Goal: Check status: Check status

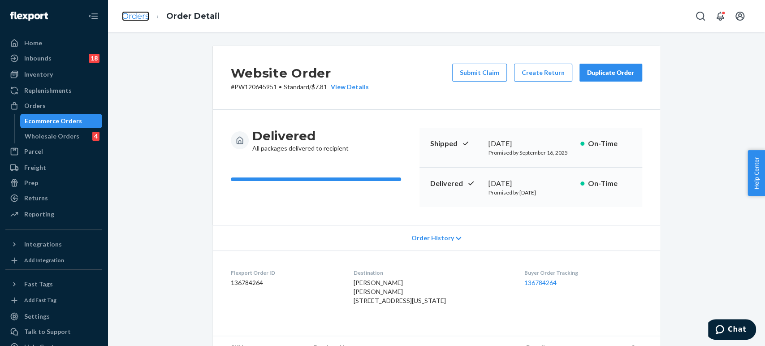
click at [133, 21] on link "Orders" at bounding box center [135, 16] width 27 height 10
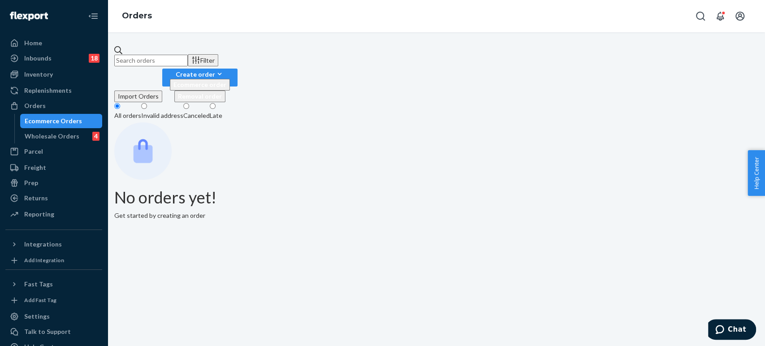
click at [188, 59] on input "text" at bounding box center [150, 61] width 73 height 12
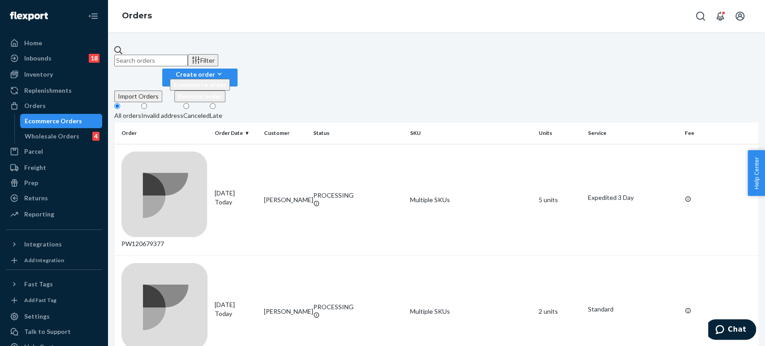
click at [188, 59] on input "text" at bounding box center [150, 61] width 73 height 12
paste input "PW120659040"
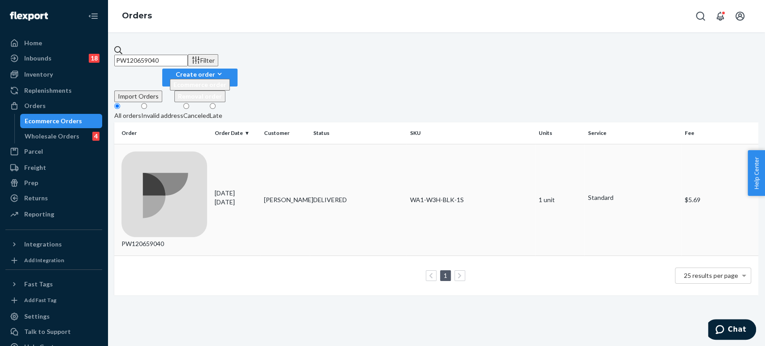
type input "PW120659040"
click at [206, 148] on td "PW120659040" at bounding box center [162, 200] width 97 height 112
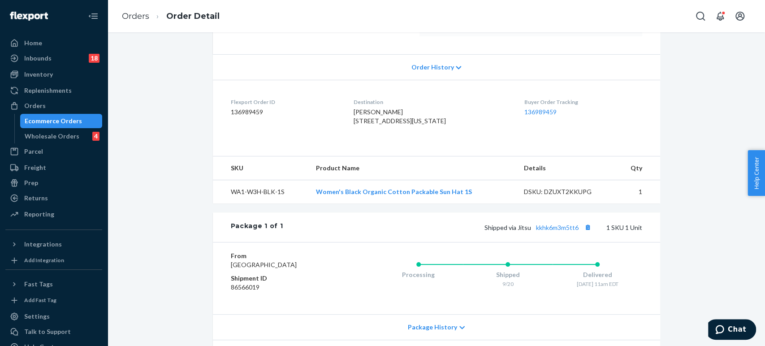
scroll to position [199, 0]
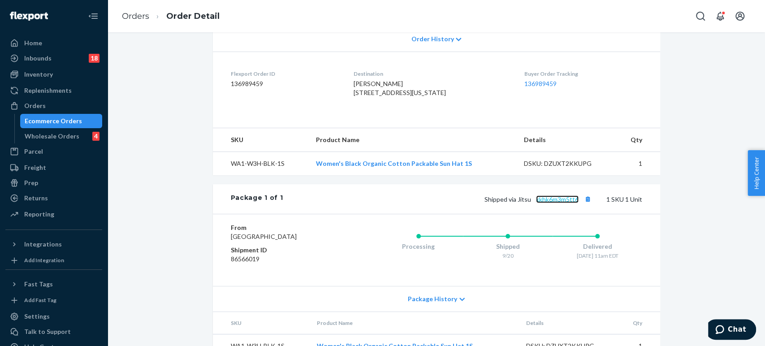
click at [559, 203] on link "kkhk6m3m5tt6" at bounding box center [557, 199] width 43 height 8
click at [129, 1] on div "Orders Order Detail" at bounding box center [436, 16] width 657 height 32
click at [134, 16] on link "Orders" at bounding box center [135, 16] width 27 height 10
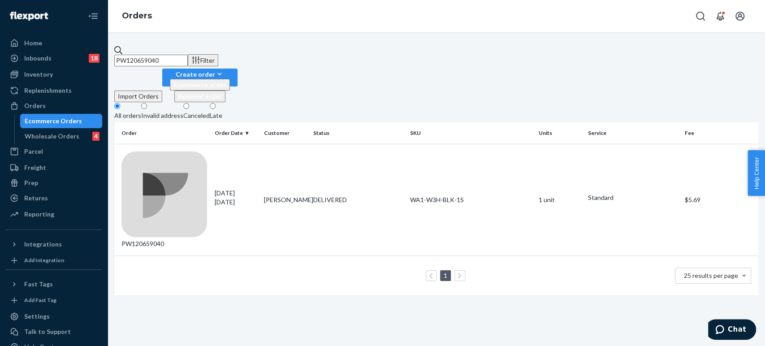
click at [188, 55] on input "PW120659040" at bounding box center [150, 61] width 73 height 12
paste input "5357"
type input "PW120655357"
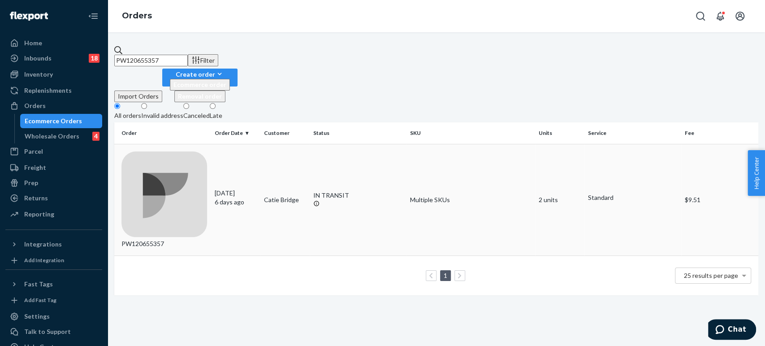
click at [289, 147] on td "Catie Bridge" at bounding box center [284, 200] width 49 height 112
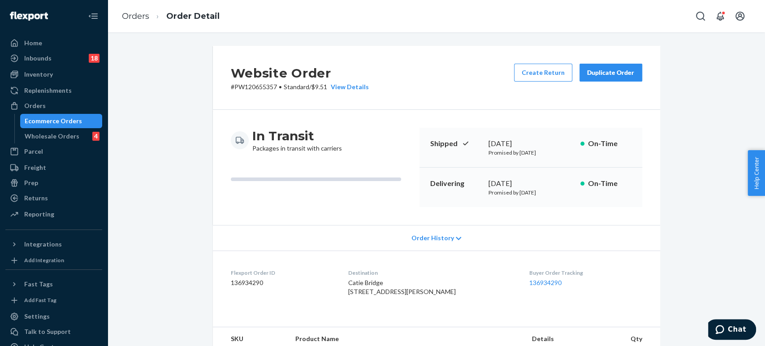
scroll to position [298, 0]
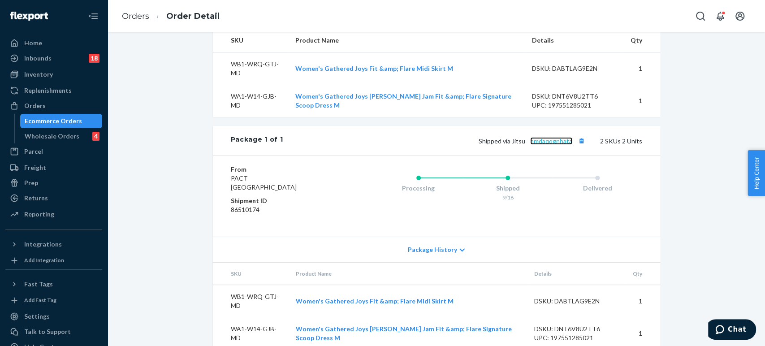
click at [554, 145] on link "hmdaqqgnhata" at bounding box center [551, 141] width 42 height 8
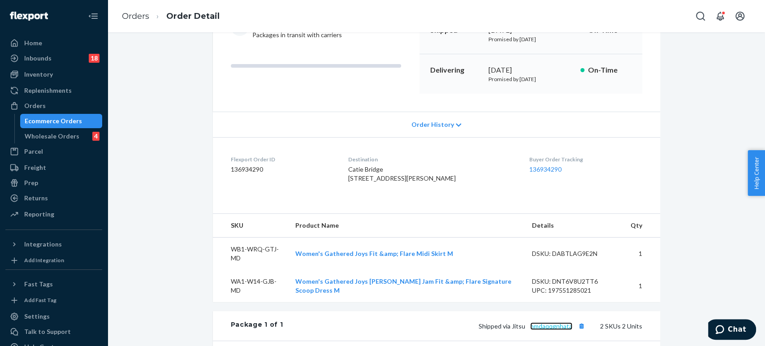
scroll to position [0, 0]
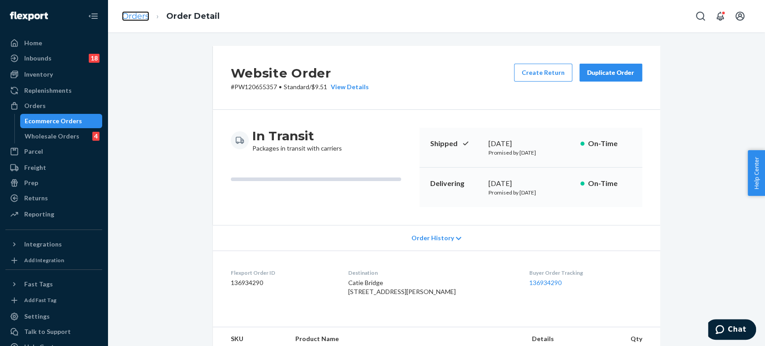
click at [145, 12] on link "Orders" at bounding box center [135, 16] width 27 height 10
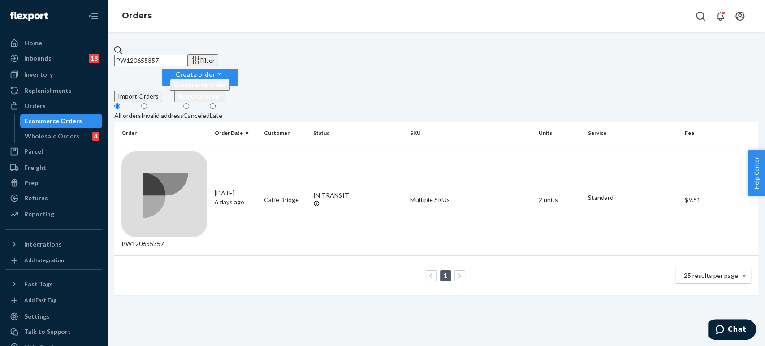
click at [183, 111] on div "Invalid address" at bounding box center [162, 115] width 42 height 9
click at [147, 103] on input "Invalid address" at bounding box center [144, 106] width 6 height 6
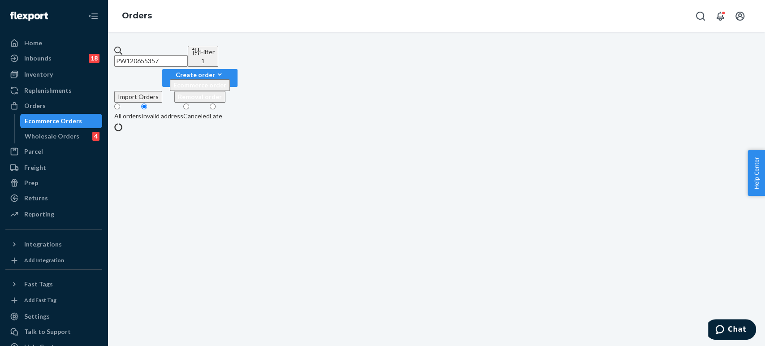
click at [188, 55] on input "PW120655357" at bounding box center [150, 61] width 73 height 12
click at [141, 112] on div "All orders" at bounding box center [127, 116] width 27 height 9
click at [120, 103] on input "All orders" at bounding box center [117, 106] width 6 height 6
click at [188, 59] on input "PW120655357" at bounding box center [150, 61] width 73 height 12
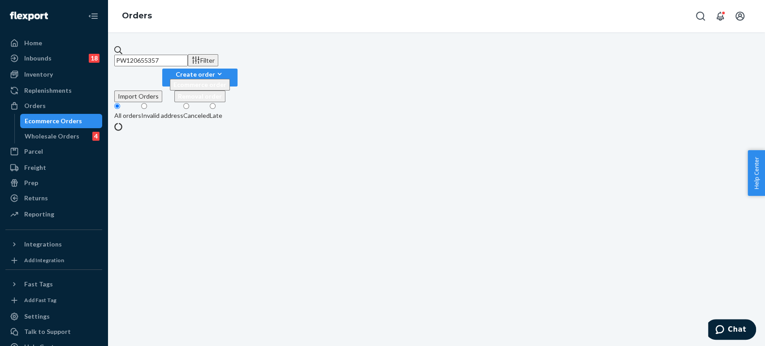
click at [188, 59] on input "PW120655357" at bounding box center [150, 61] width 73 height 12
paste input "66550"
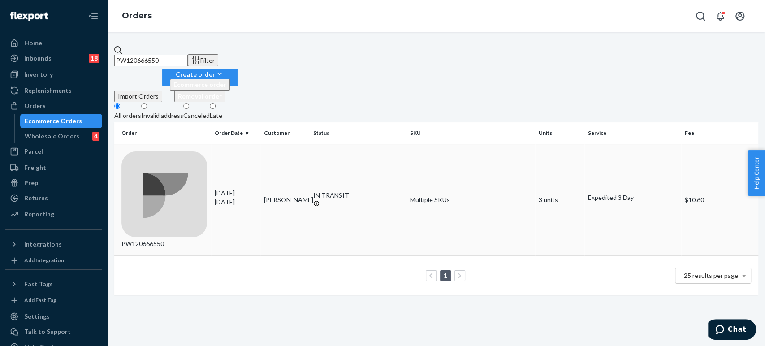
type input "PW120666550"
click at [254, 198] on p "[DATE]" at bounding box center [236, 202] width 42 height 9
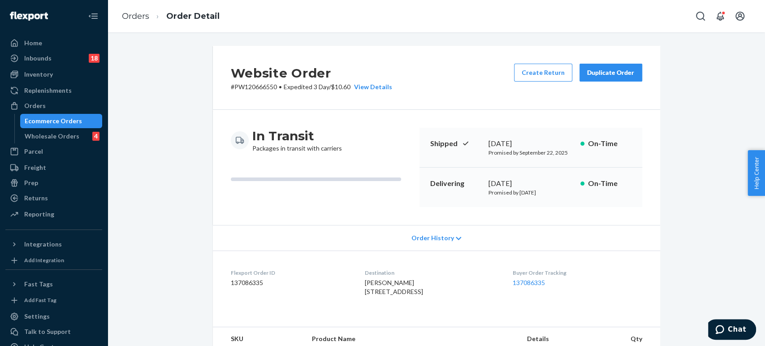
scroll to position [298, 0]
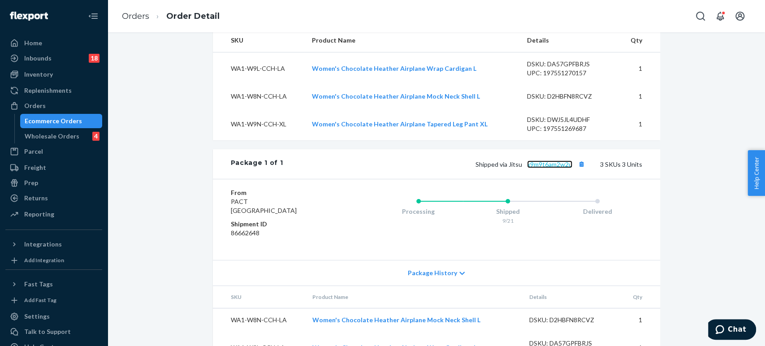
click at [544, 168] on link "x9m9t6am2w2u" at bounding box center [549, 164] width 45 height 8
